Goal: Task Accomplishment & Management: Complete application form

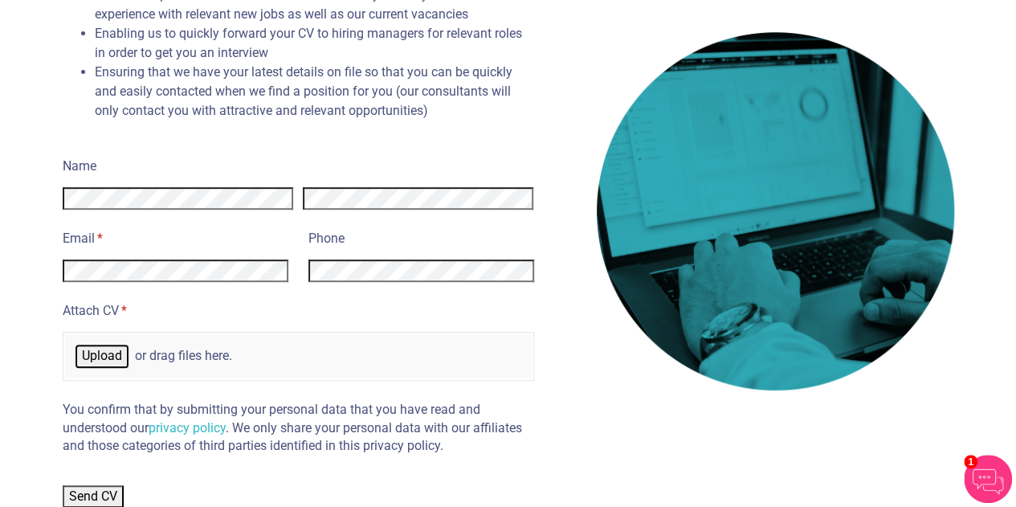
click at [108, 351] on span "Upload" at bounding box center [102, 355] width 40 height 15
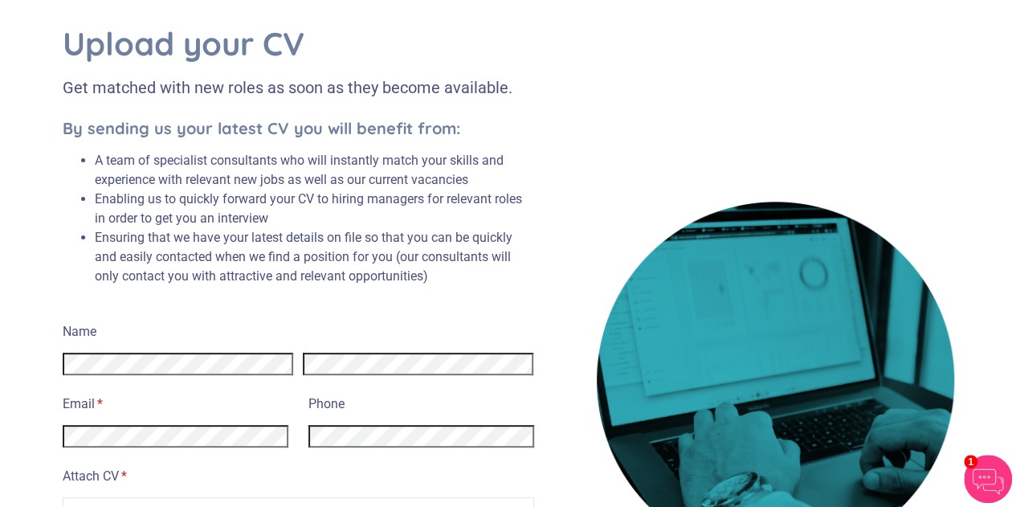
scroll to position [268, 0]
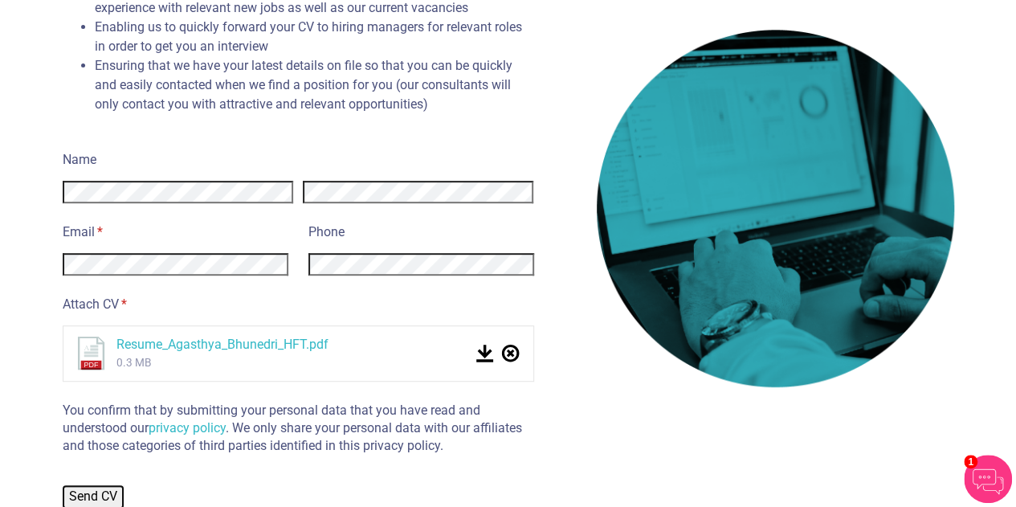
click at [96, 488] on span "Send CV" at bounding box center [93, 495] width 48 height 15
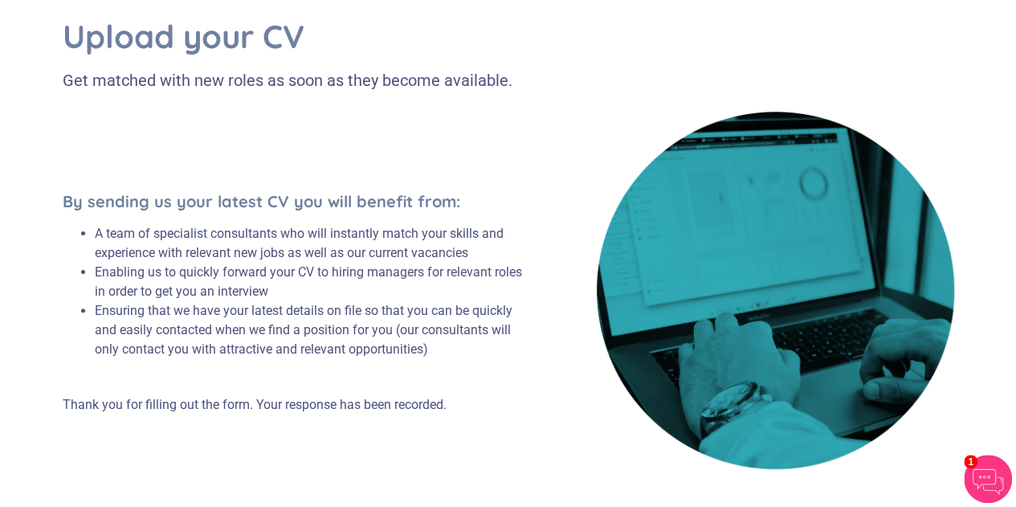
scroll to position [104, 0]
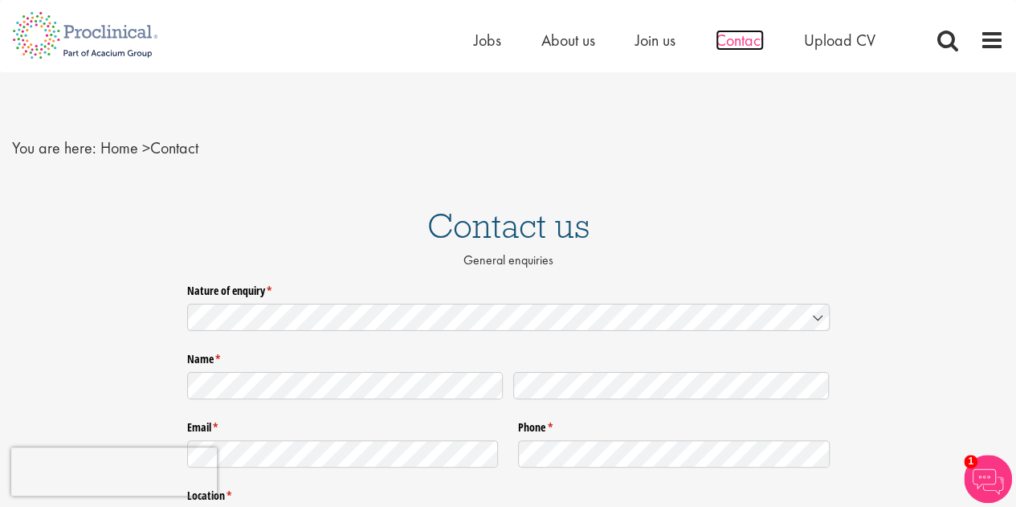
click at [746, 44] on span "Contact" at bounding box center [740, 40] width 48 height 21
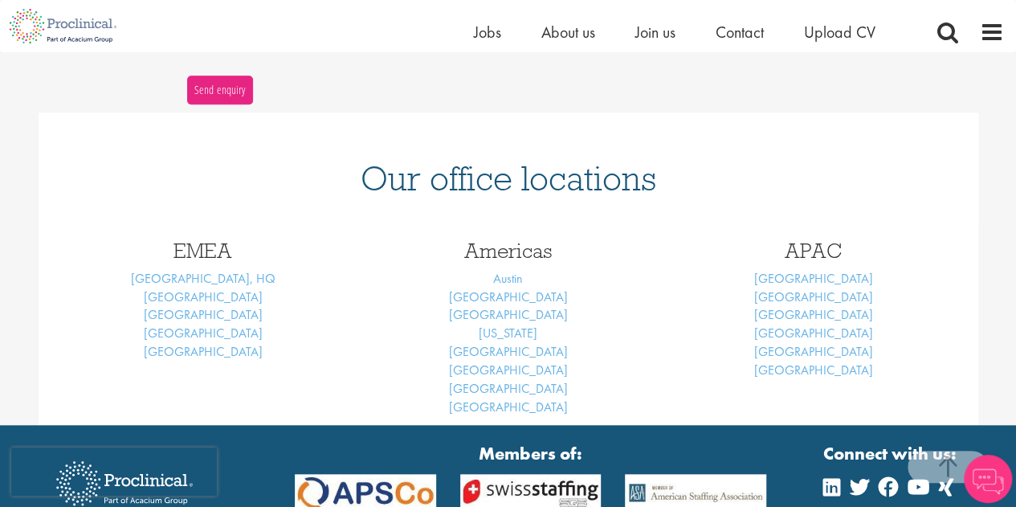
scroll to position [604, 0]
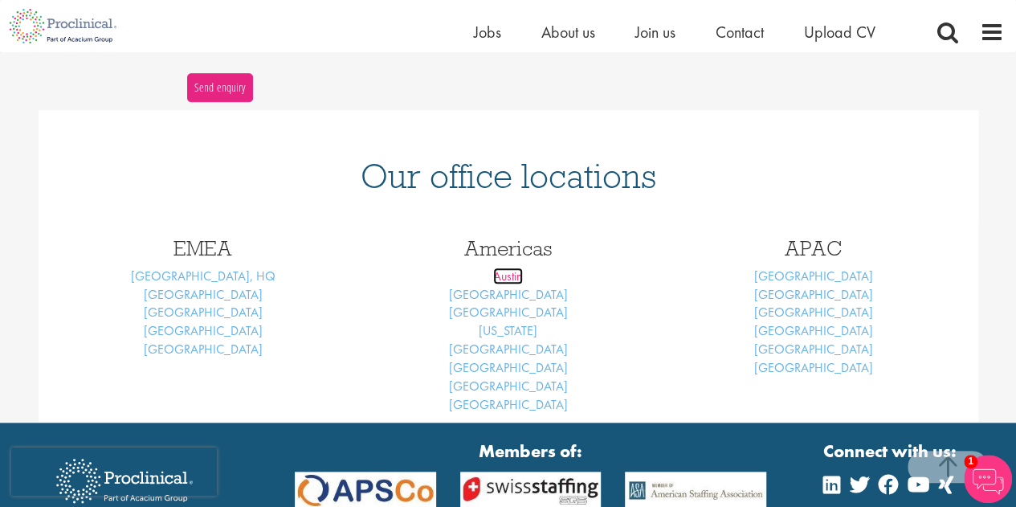
click at [511, 279] on link "Austin" at bounding box center [508, 276] width 30 height 17
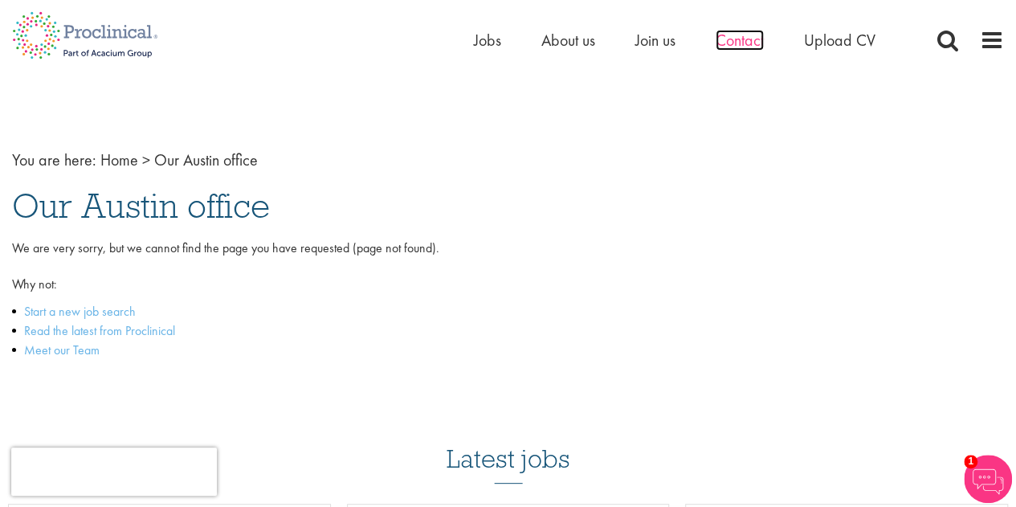
click at [738, 47] on span "Contact" at bounding box center [740, 40] width 48 height 21
